Goal: Find specific page/section: Find specific page/section

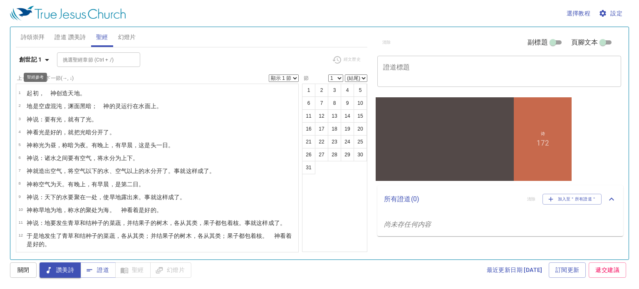
click at [47, 60] on icon "button" at bounding box center [47, 60] width 4 height 2
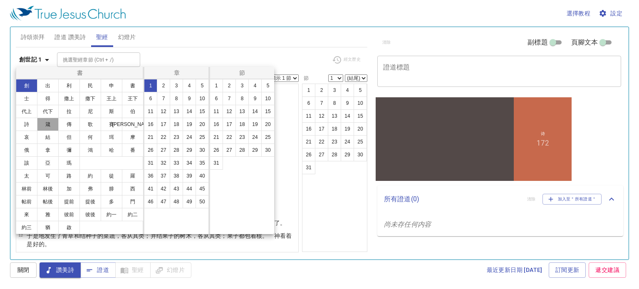
click at [44, 127] on button "箴" at bounding box center [48, 124] width 22 height 13
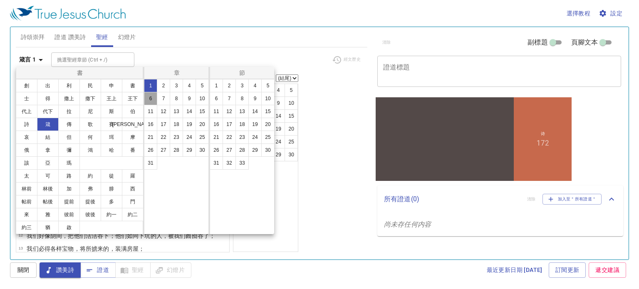
click at [151, 99] on button "6" at bounding box center [150, 98] width 13 height 13
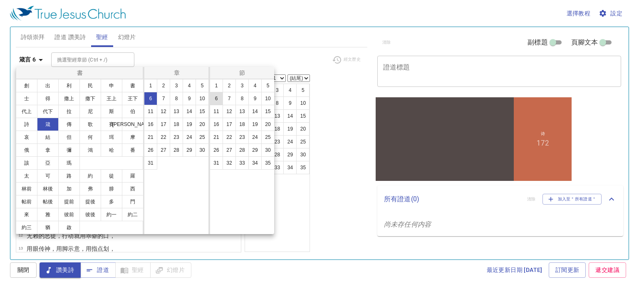
click at [212, 97] on button "6" at bounding box center [216, 98] width 13 height 13
select select "6"
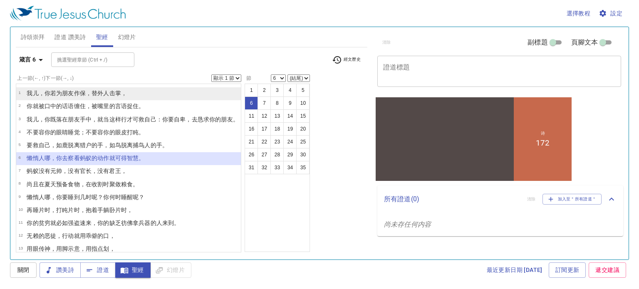
click at [16, 52] on button "箴言 6" at bounding box center [33, 59] width 34 height 15
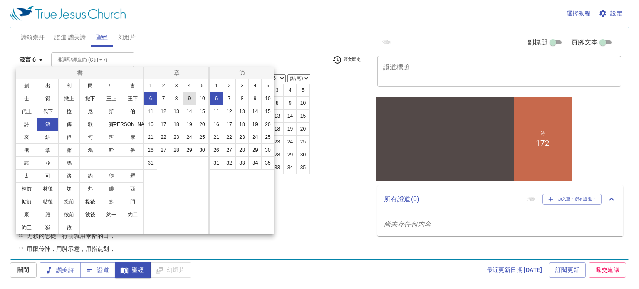
click at [188, 96] on button "9" at bounding box center [189, 98] width 13 height 13
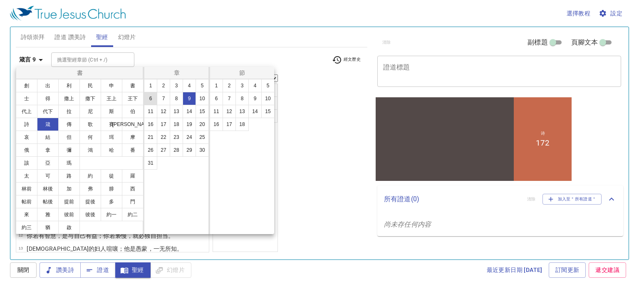
click at [150, 98] on button "6" at bounding box center [150, 98] width 13 height 13
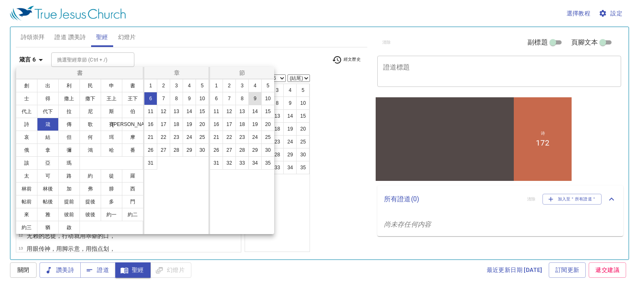
click at [212, 96] on button "9" at bounding box center [254, 98] width 13 height 13
select select "9"
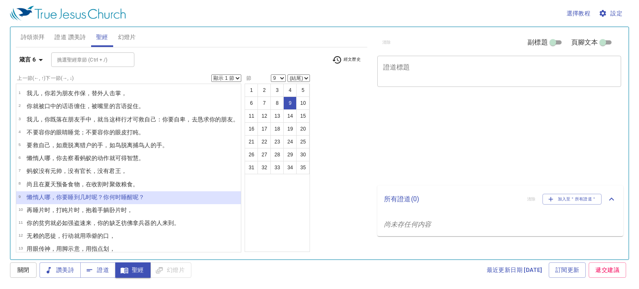
select select "9"
